Goal: Task Accomplishment & Management: Manage account settings

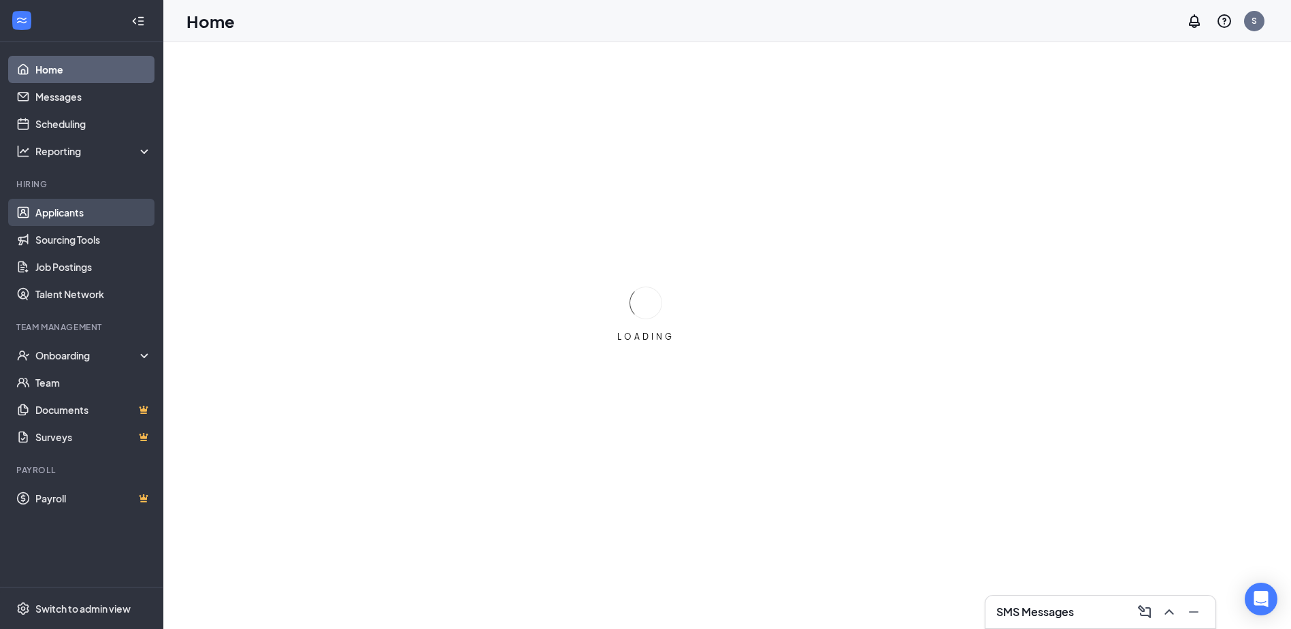
click at [35, 212] on link "Applicants" at bounding box center [93, 212] width 116 height 27
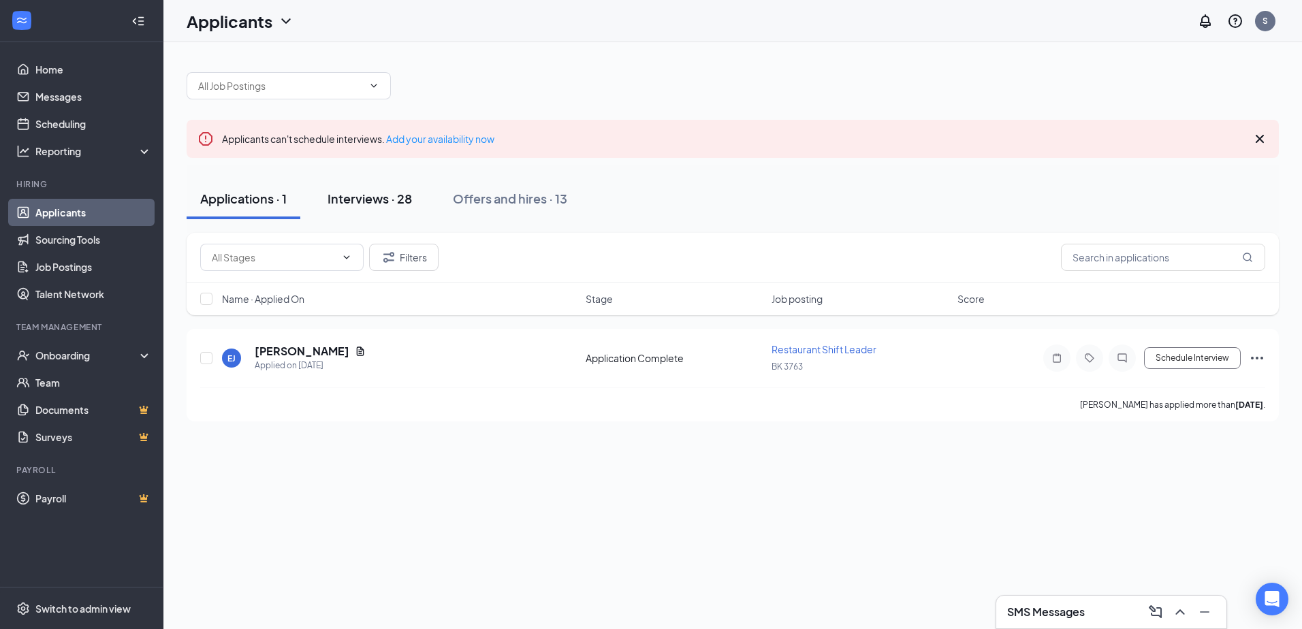
click at [421, 192] on button "Interviews · 28" at bounding box center [370, 198] width 112 height 41
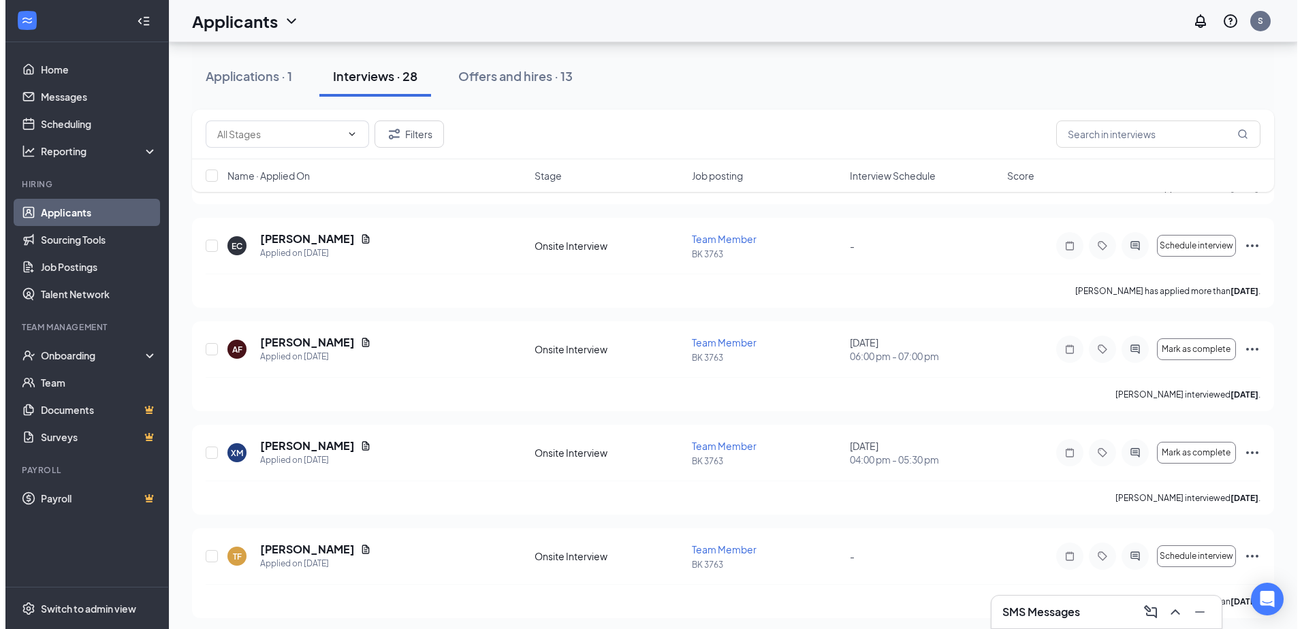
scroll to position [1770, 0]
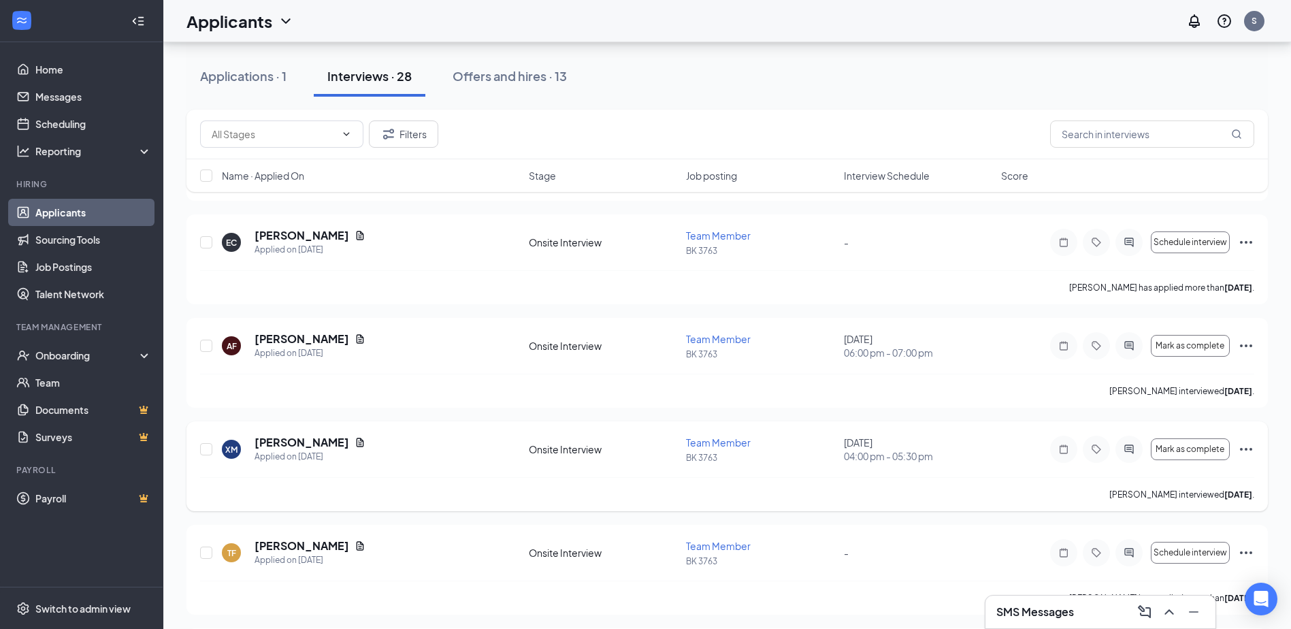
click at [1247, 443] on icon "Ellipses" at bounding box center [1246, 449] width 16 height 16
click at [970, 451] on span "04:00 pm - 05:30 pm" at bounding box center [918, 456] width 149 height 14
click at [285, 436] on h5 "[PERSON_NAME]" at bounding box center [302, 442] width 95 height 15
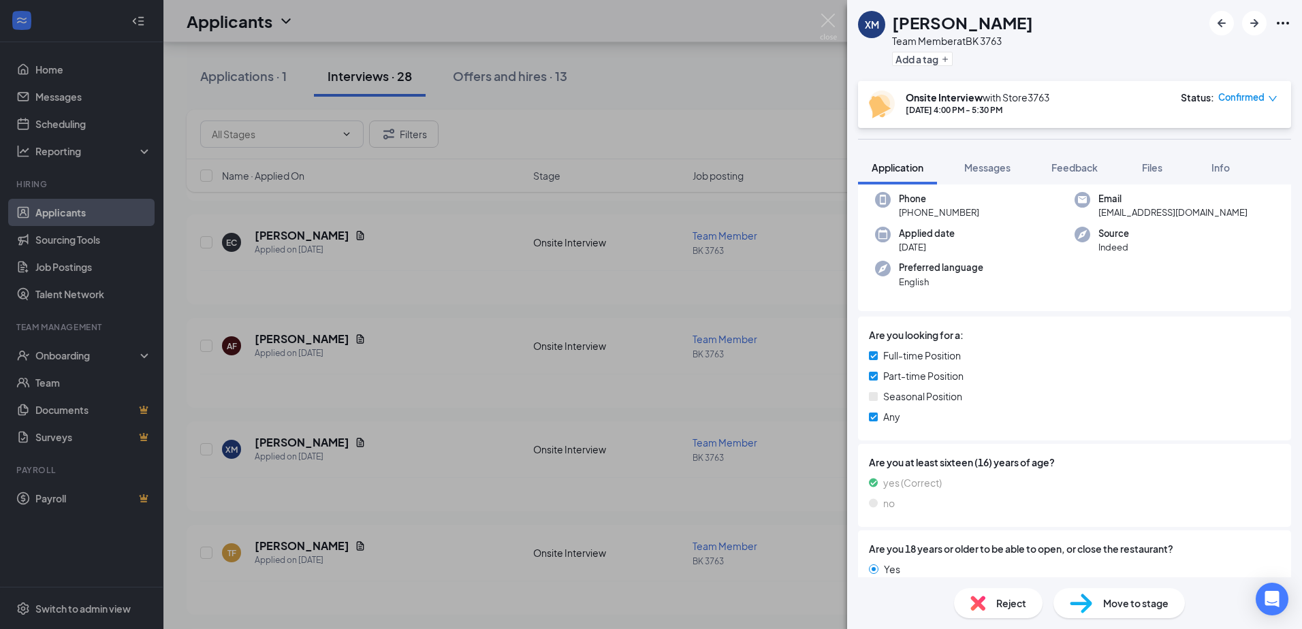
scroll to position [136, 0]
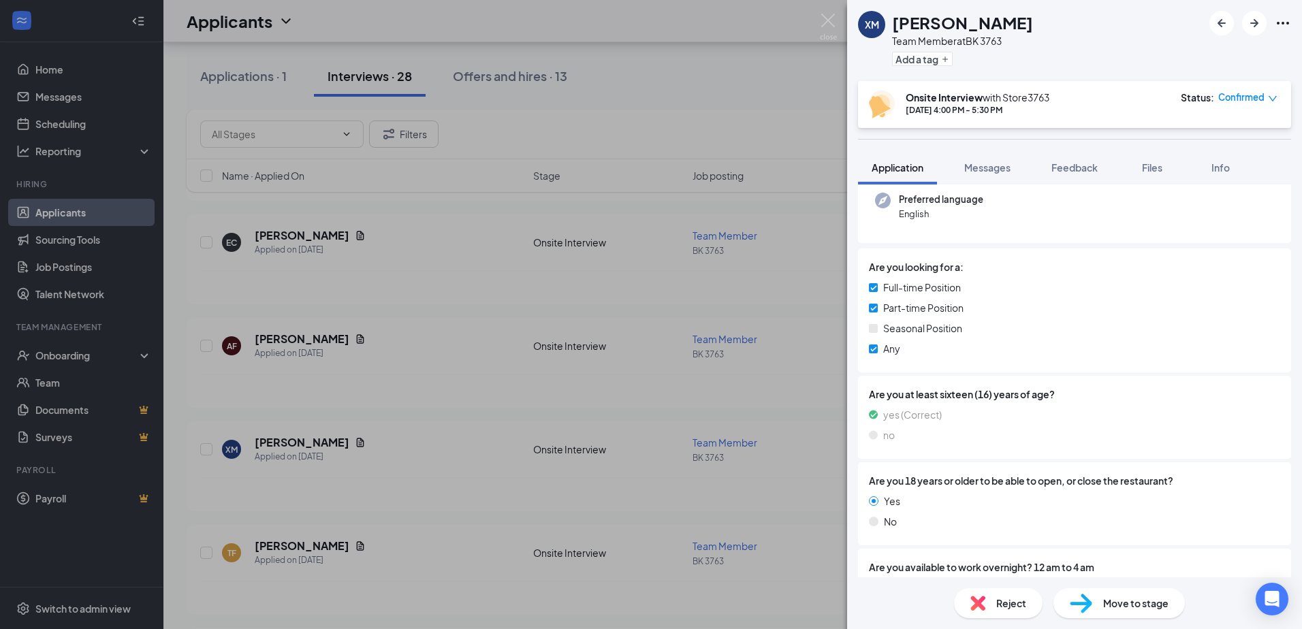
click at [1127, 609] on span "Move to stage" at bounding box center [1135, 603] width 65 height 15
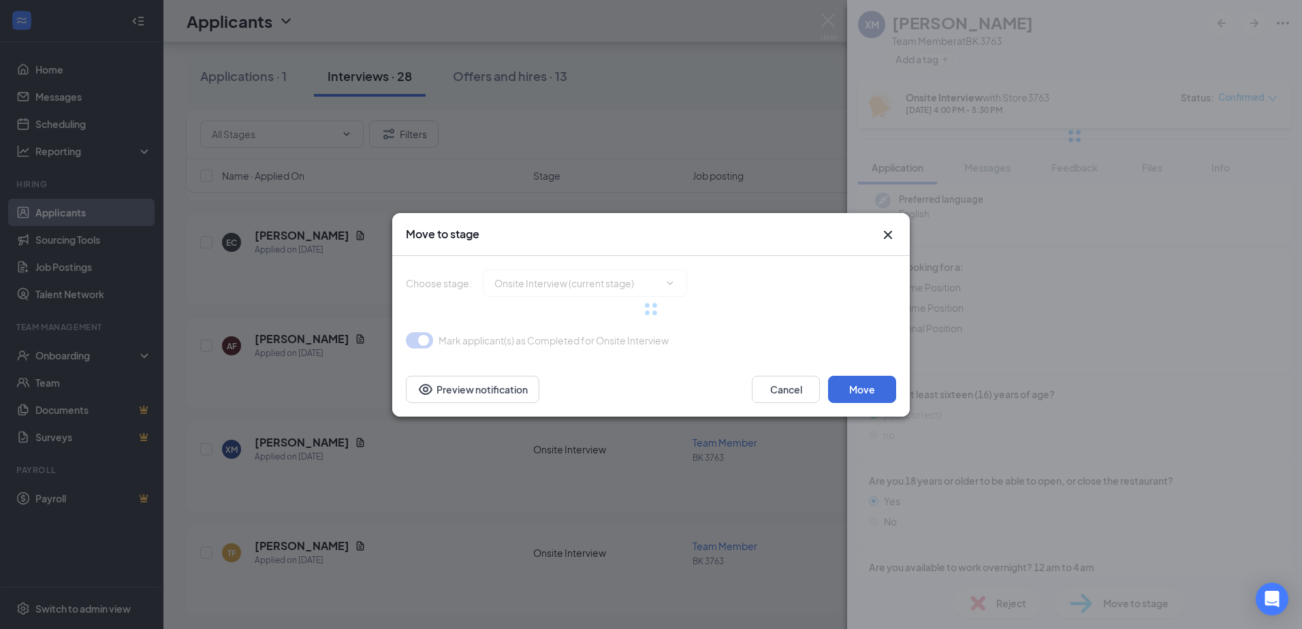
type input "Offer Letter (next stage)"
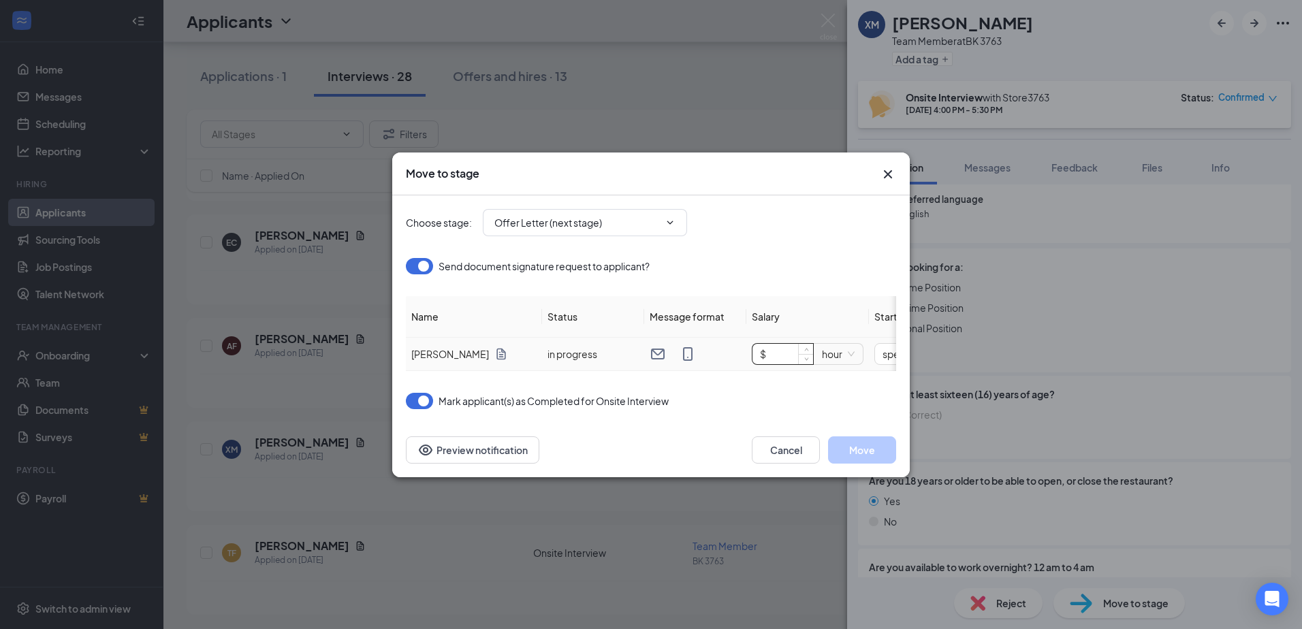
click at [777, 351] on input "$" at bounding box center [782, 354] width 61 height 20
type input "$ 16.35"
click at [863, 456] on button "Move" at bounding box center [862, 449] width 68 height 27
